Goal: Information Seeking & Learning: Understand process/instructions

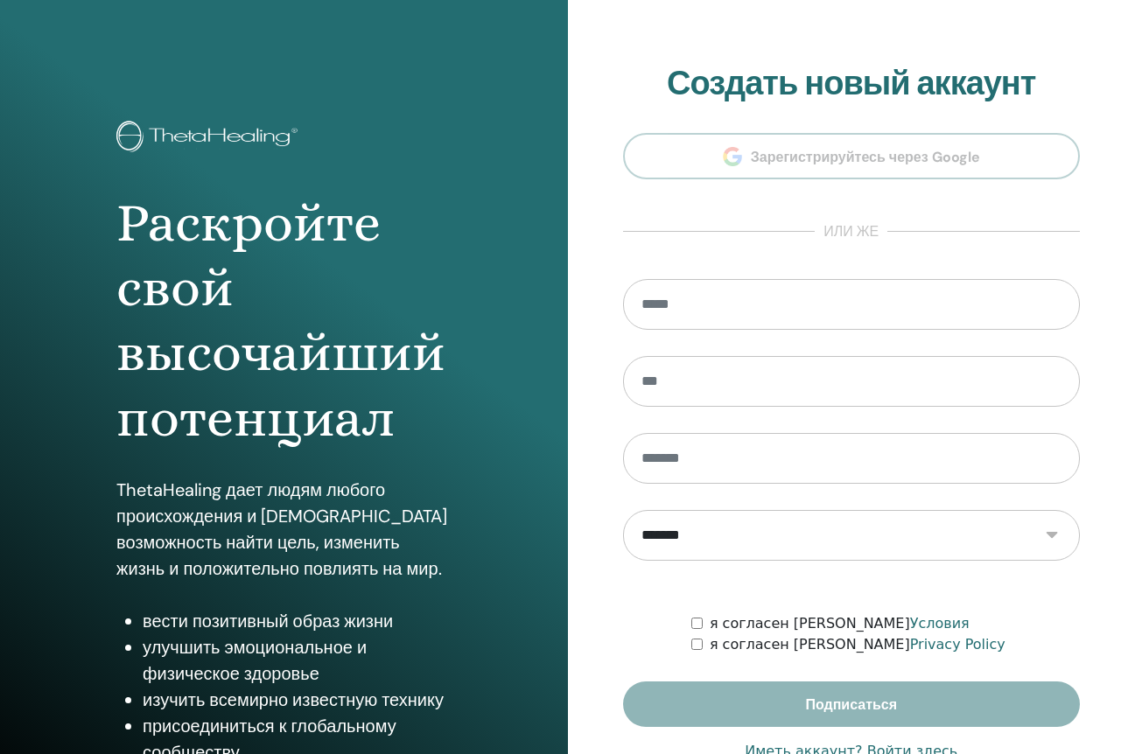
scroll to position [86, 0]
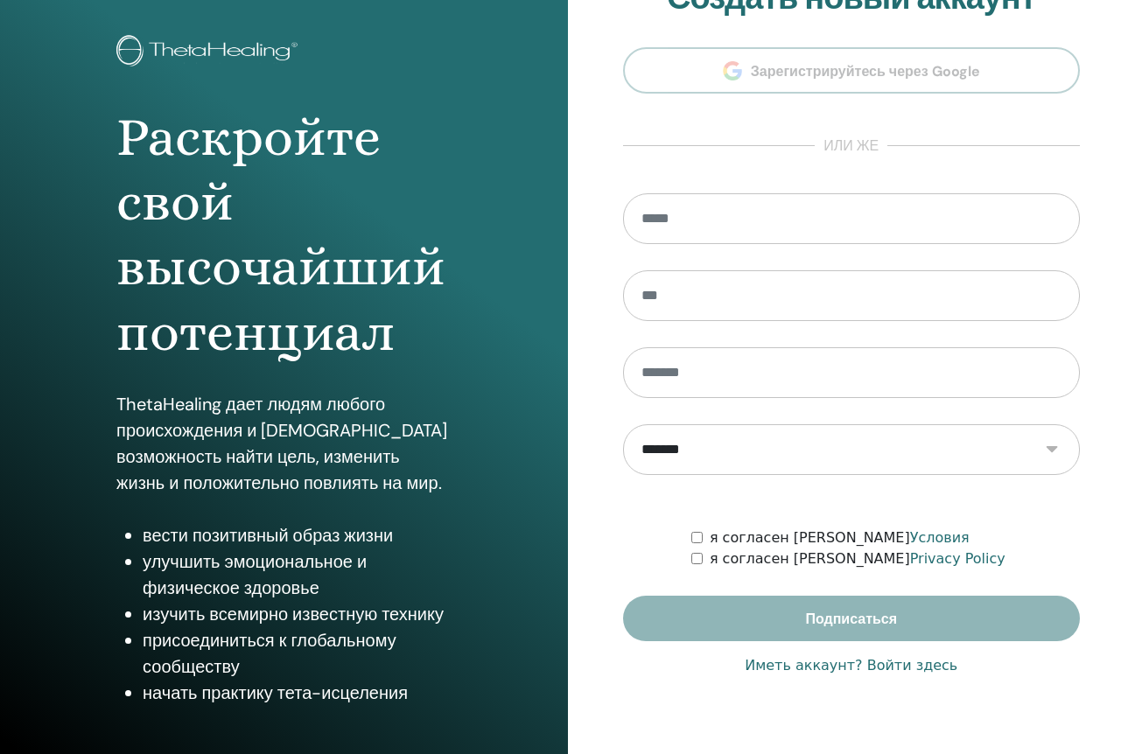
type input "**********"
click at [817, 673] on link "Иметь аккаунт? Войти здесь" at bounding box center [850, 665] width 213 height 21
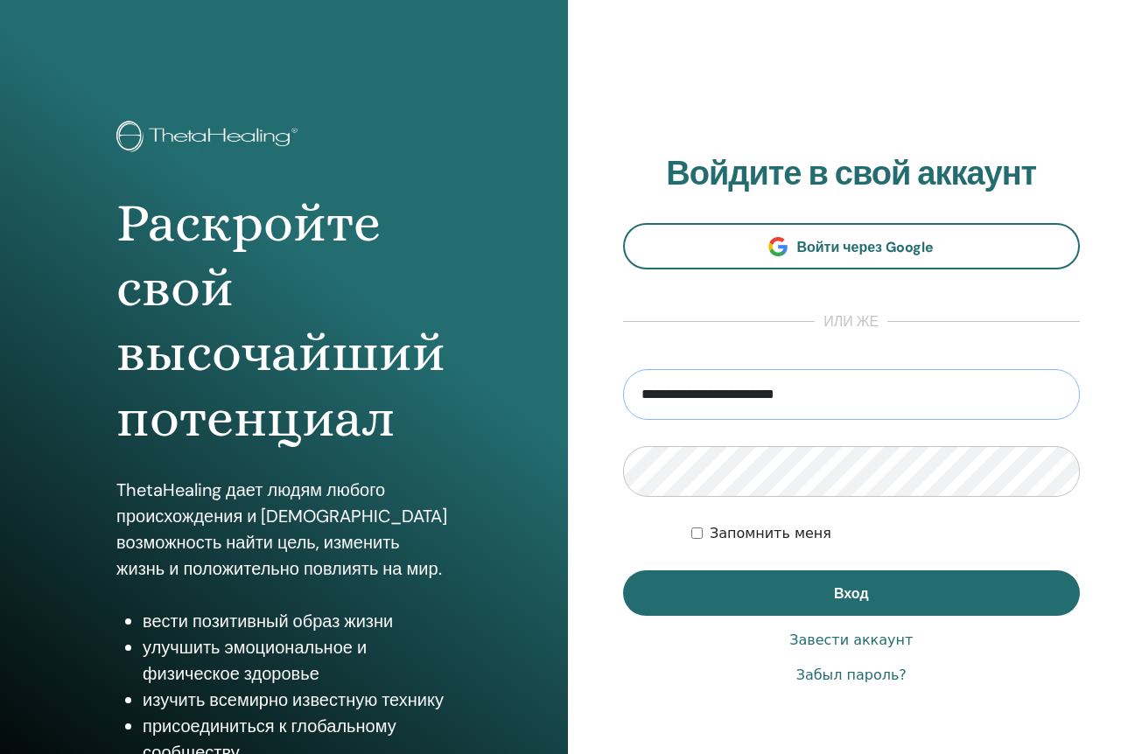
drag, startPoint x: 853, startPoint y: 395, endPoint x: 497, endPoint y: 393, distance: 356.0
click at [497, 393] on div "Раскройте свой высочайший потенциал ThetaHealing дает людям любого происхождени…" at bounding box center [567, 420] width 1135 height 840
click at [704, 393] on input "email" at bounding box center [852, 394] width 458 height 51
type input "**********"
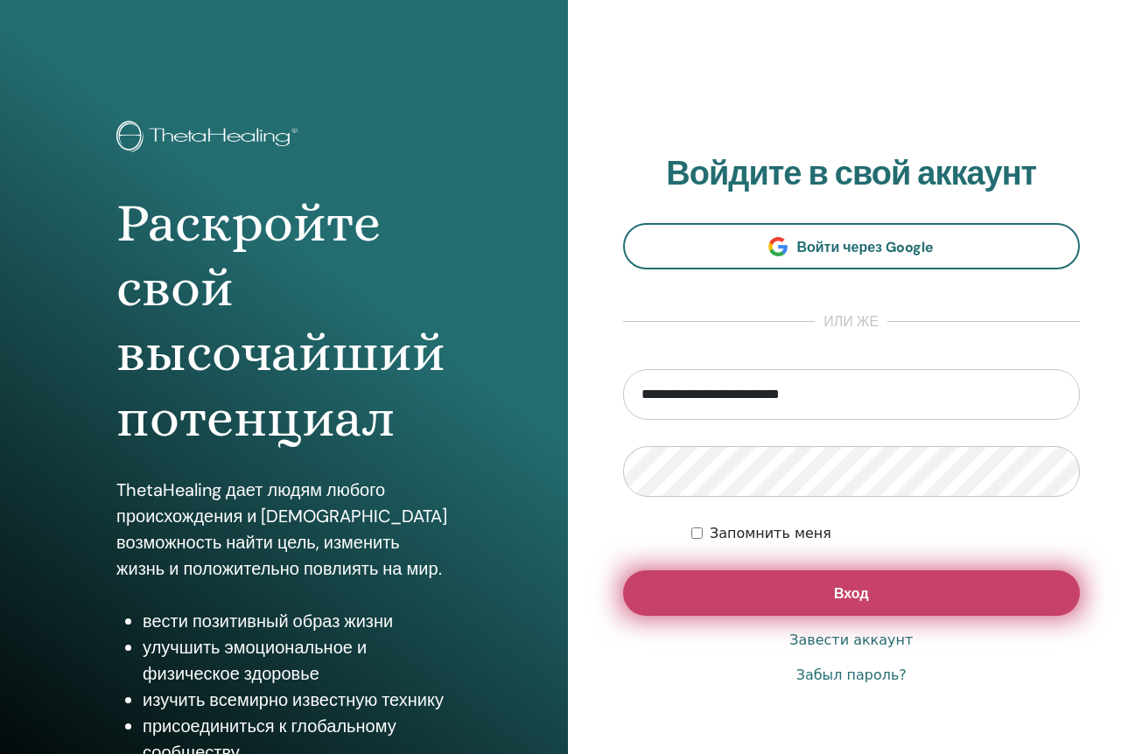
drag, startPoint x: 779, startPoint y: 602, endPoint x: 791, endPoint y: 603, distance: 11.4
click at [779, 602] on button "Вход" at bounding box center [852, 592] width 458 height 45
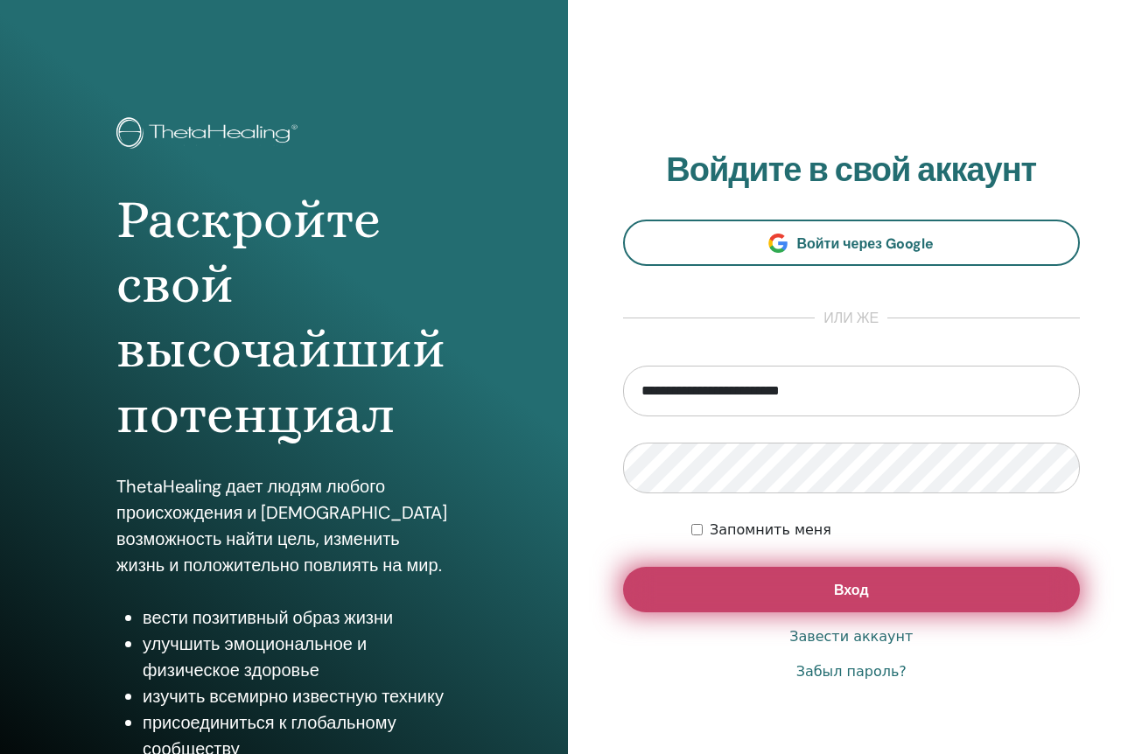
scroll to position [3, 0]
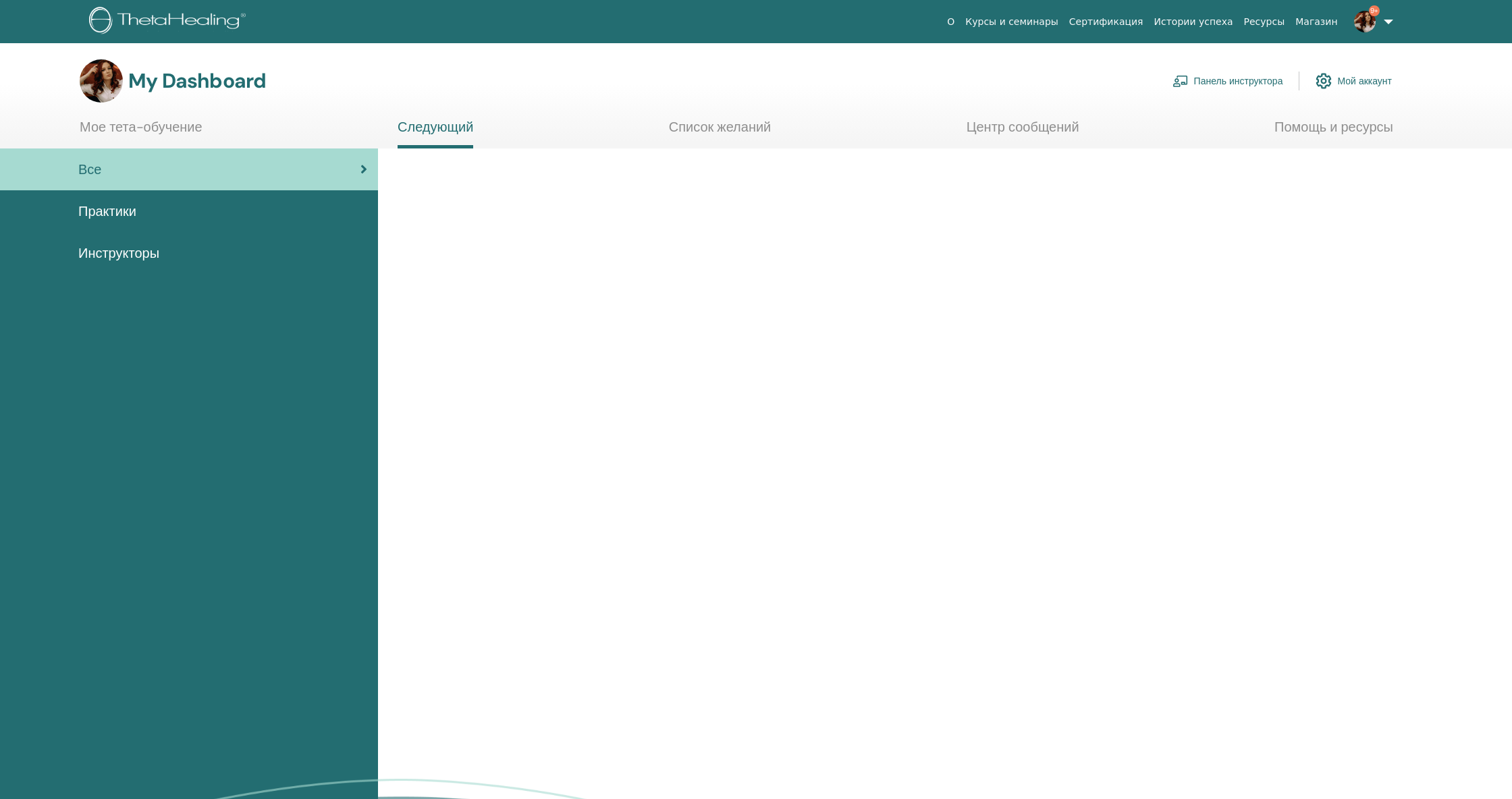
scroll to position [1, 0]
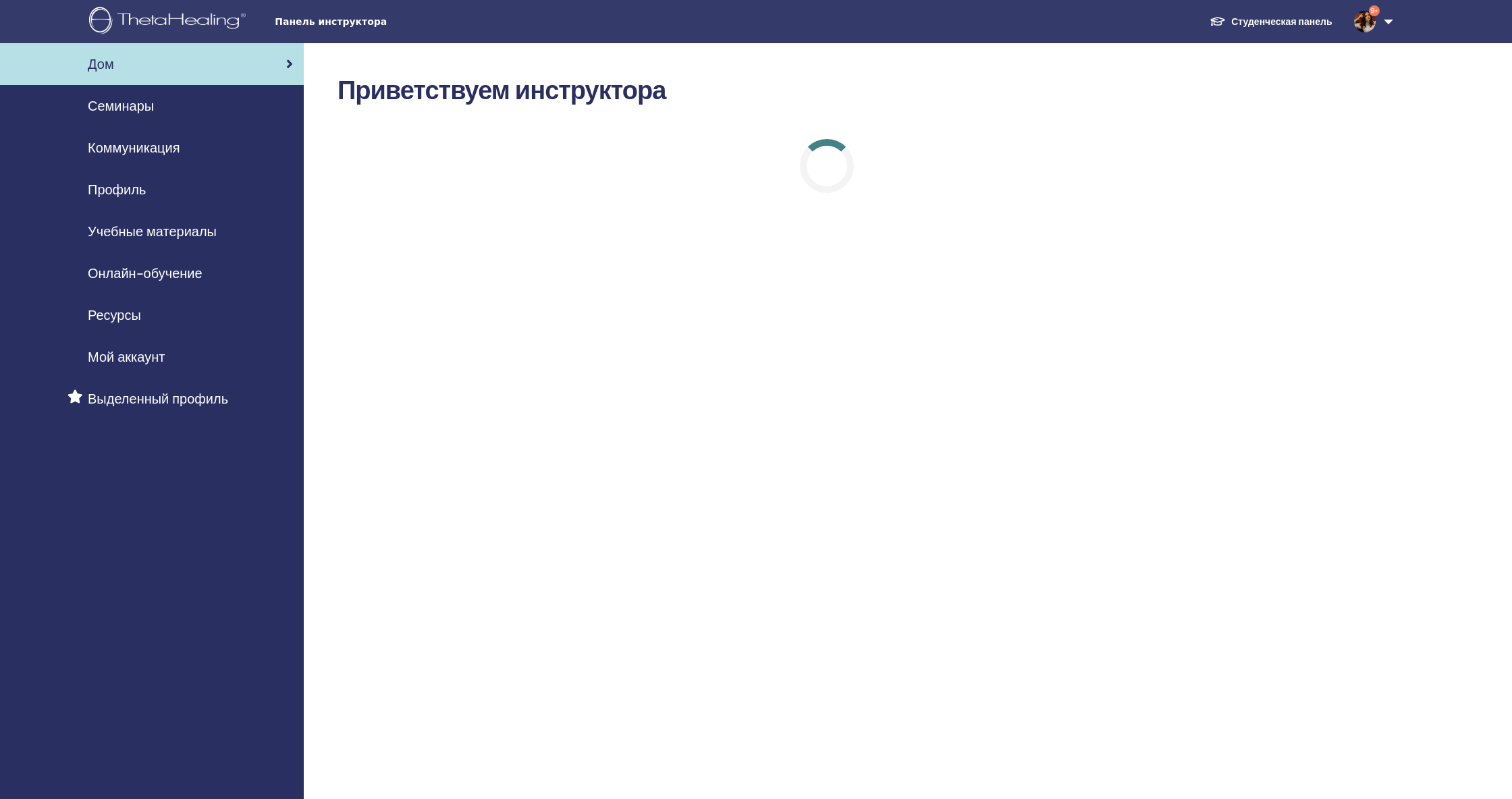
click at [148, 228] on span "Учебные материалы" at bounding box center [152, 231] width 129 height 20
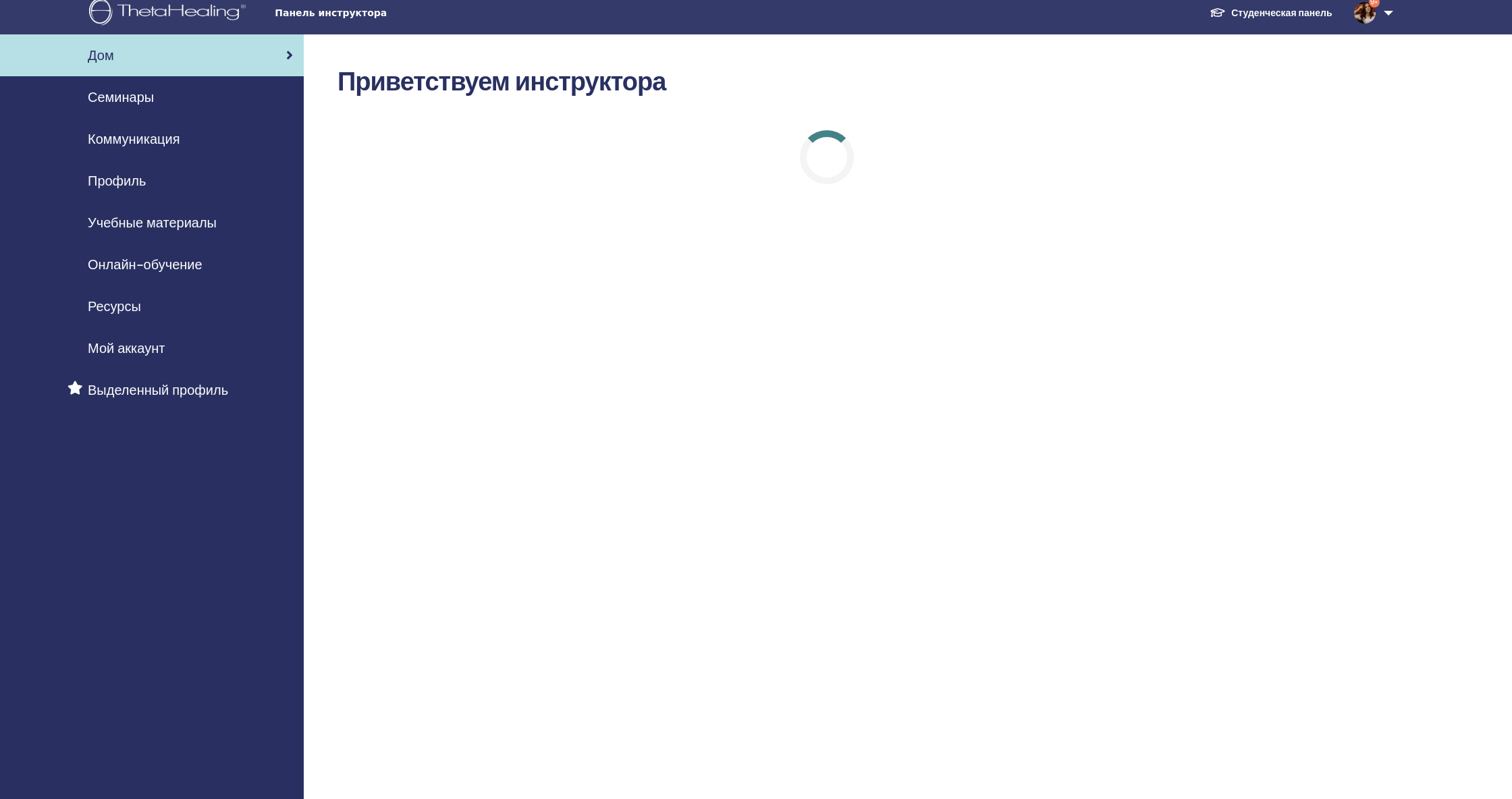
scroll to position [9, 0]
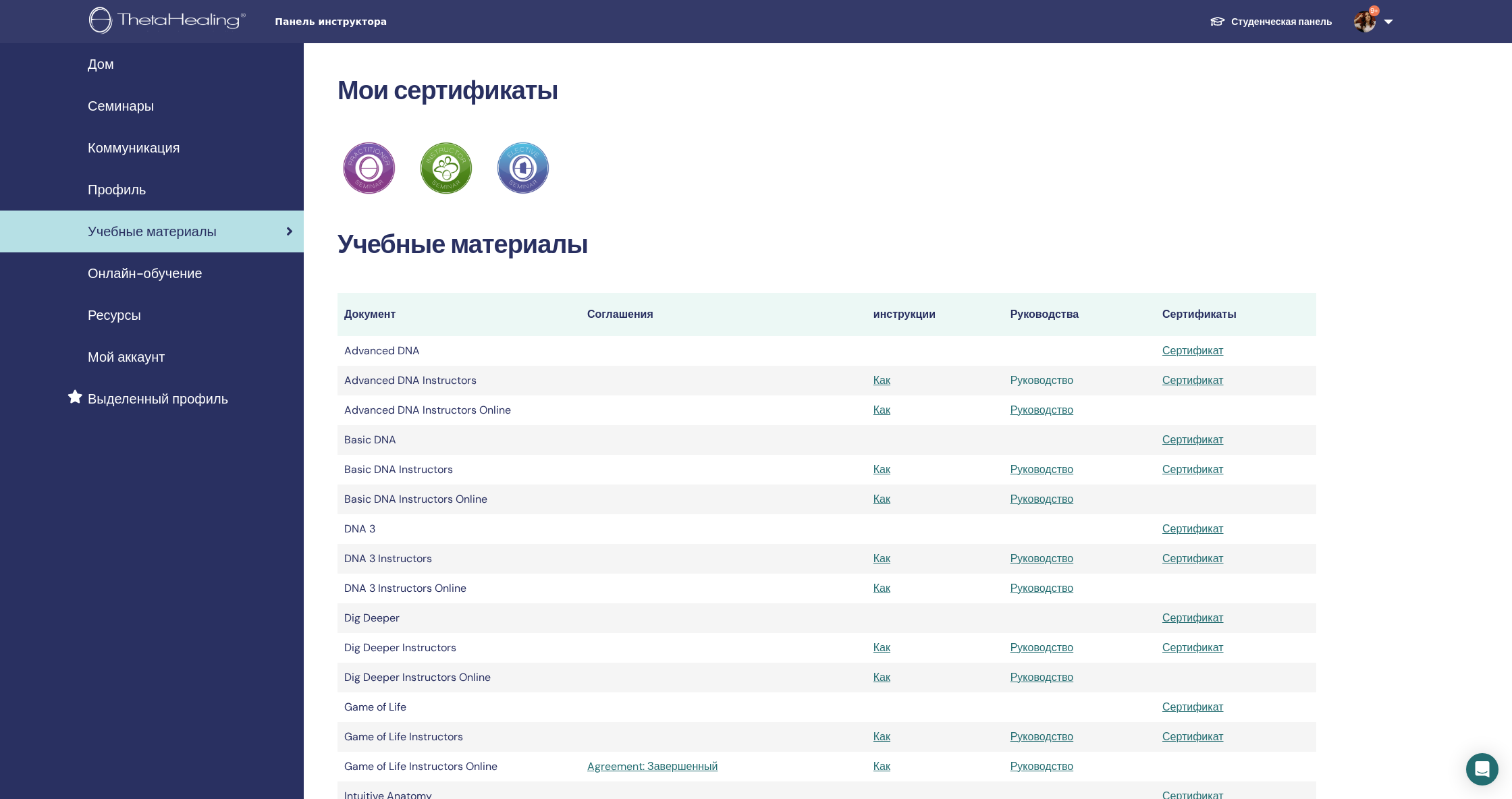
click at [1041, 380] on link "Руководство" at bounding box center [1042, 380] width 63 height 14
click at [1041, 467] on link "Руководство" at bounding box center [1042, 469] width 63 height 14
